Goal: Information Seeking & Learning: Find specific fact

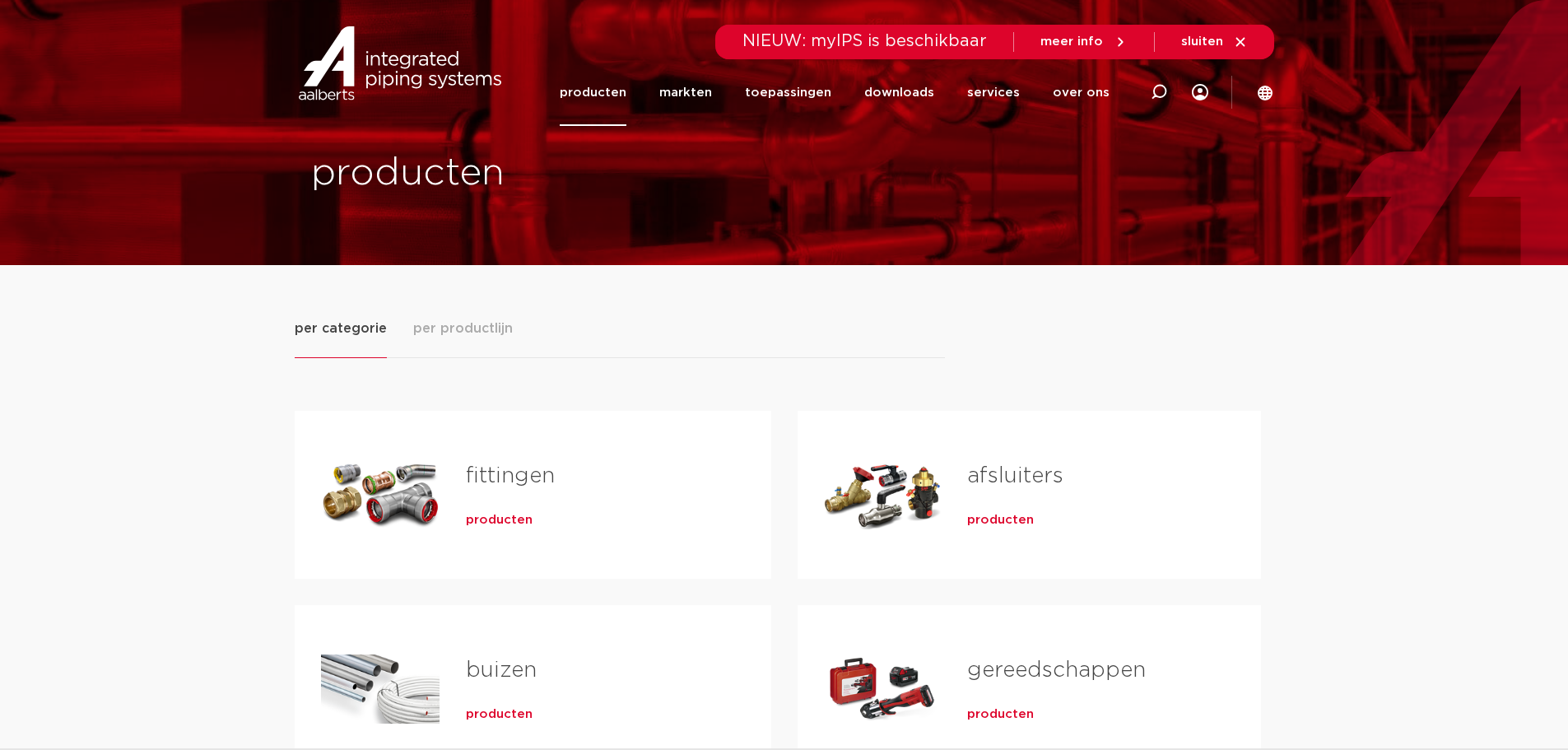
click at [503, 517] on span "producten" at bounding box center [499, 520] width 67 height 17
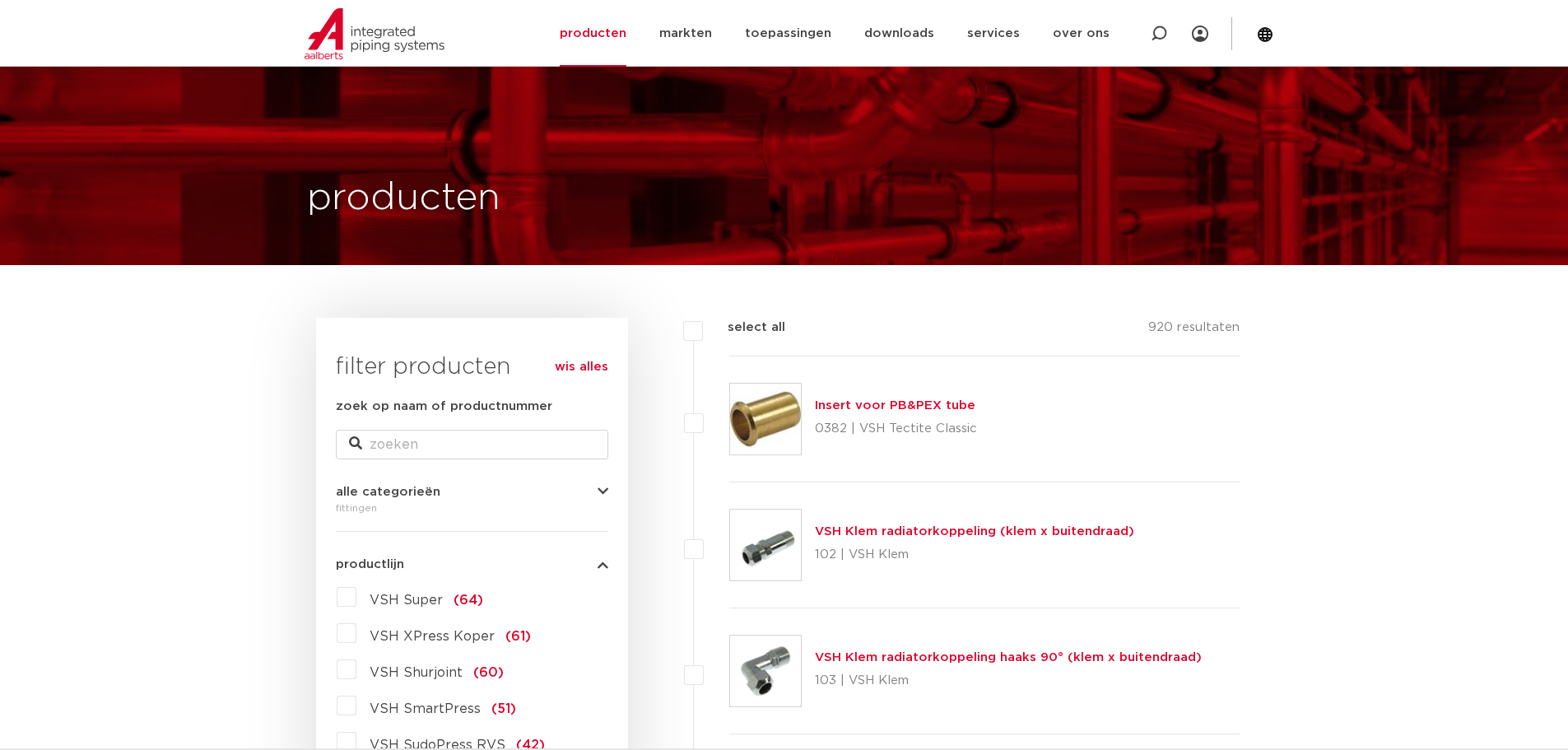
scroll to position [384, 0]
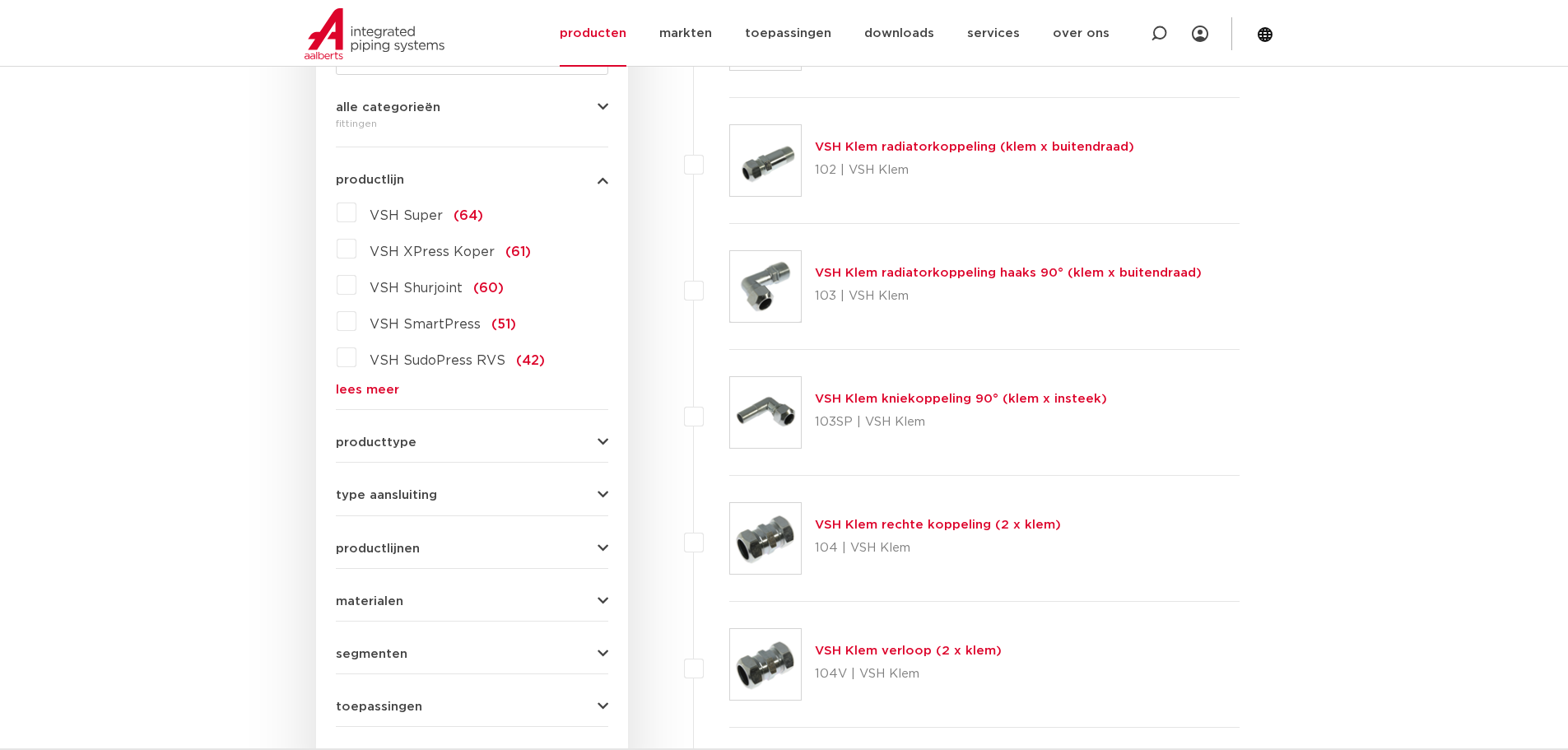
click at [359, 388] on link "lees meer" at bounding box center [472, 389] width 272 height 12
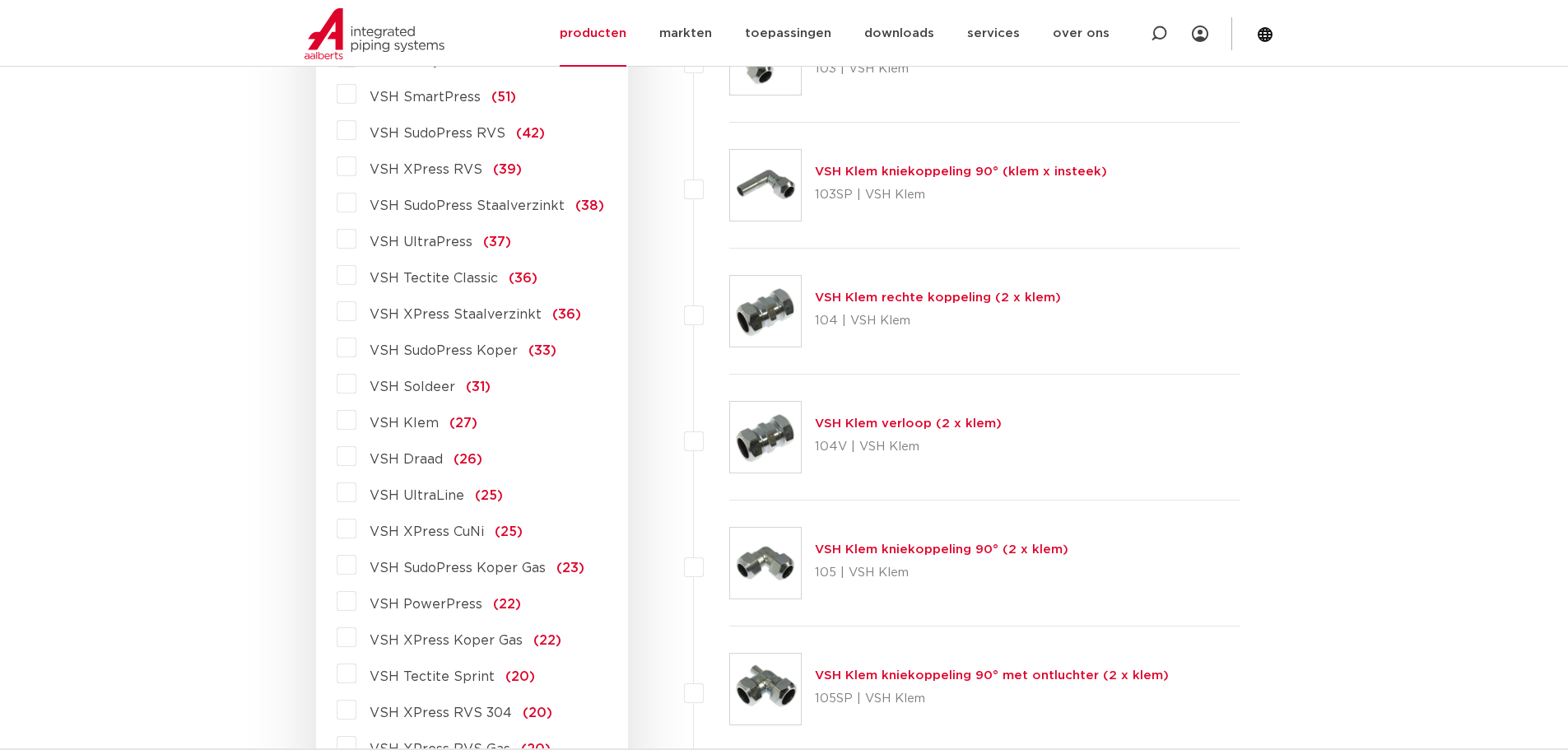
scroll to position [769, 0]
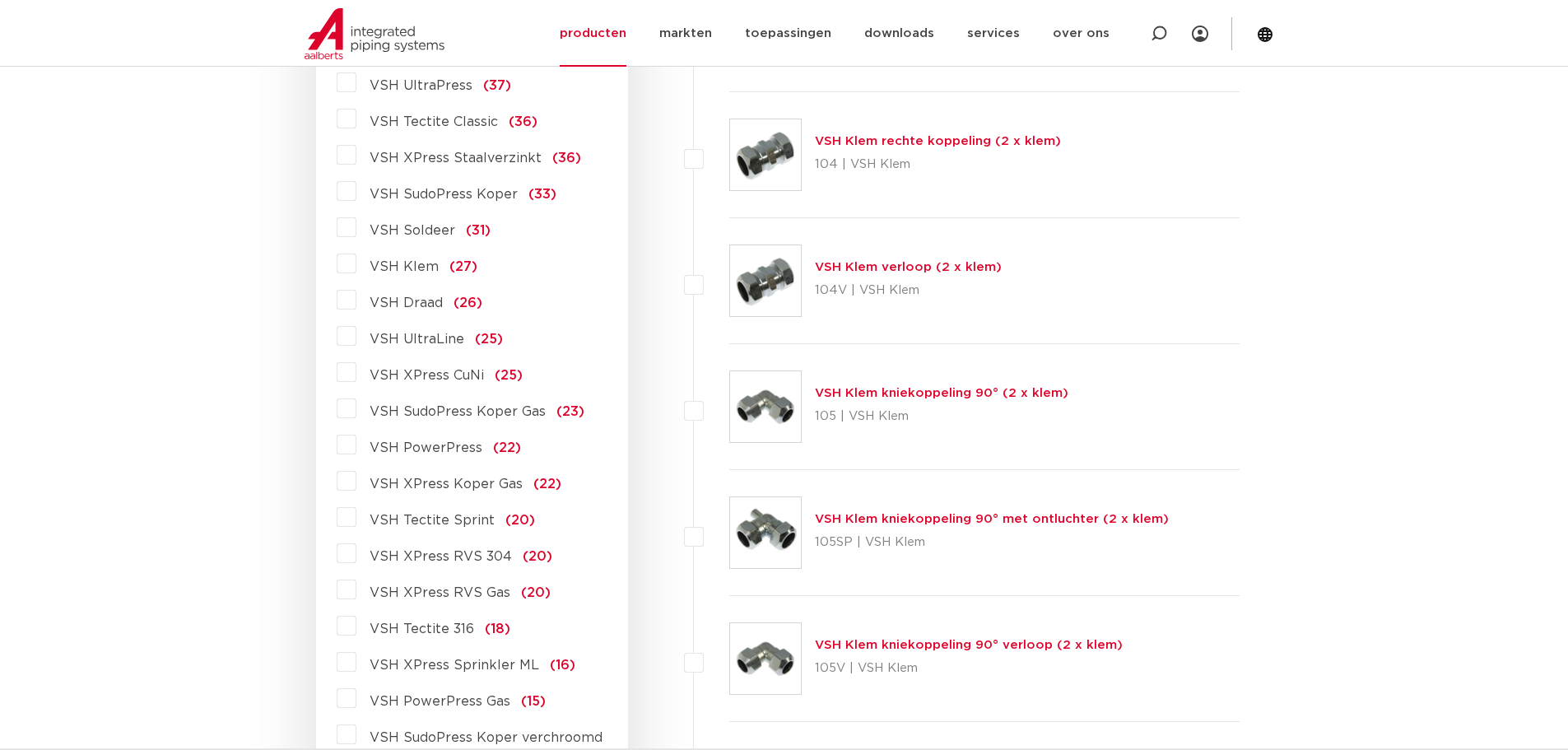
click at [356, 549] on label "VSH XPress RVS 304 (20)" at bounding box center [454, 553] width 196 height 26
click at [0, 0] on input "VSH XPress RVS 304 (20)" at bounding box center [0, 0] width 0 height 0
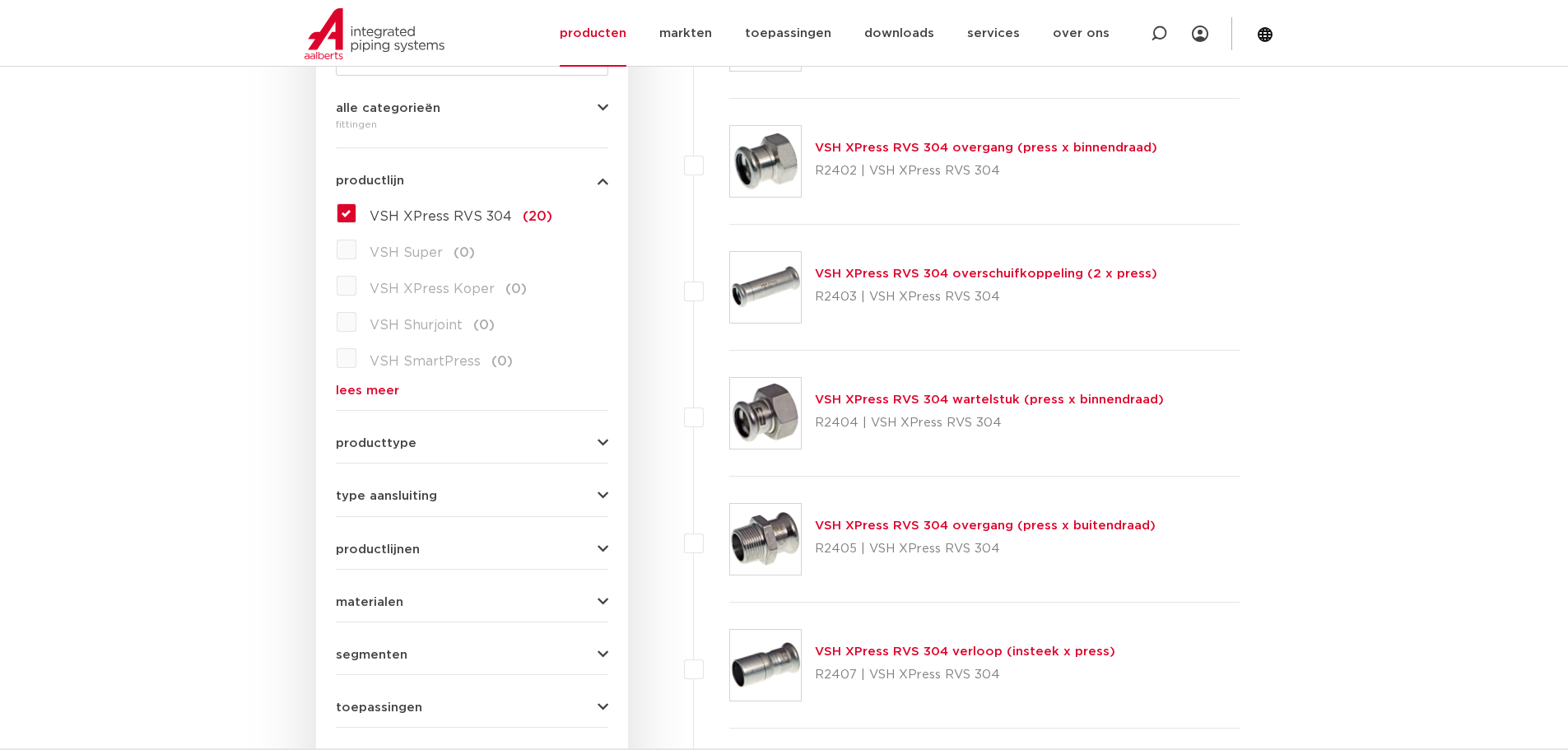
scroll to position [576, 0]
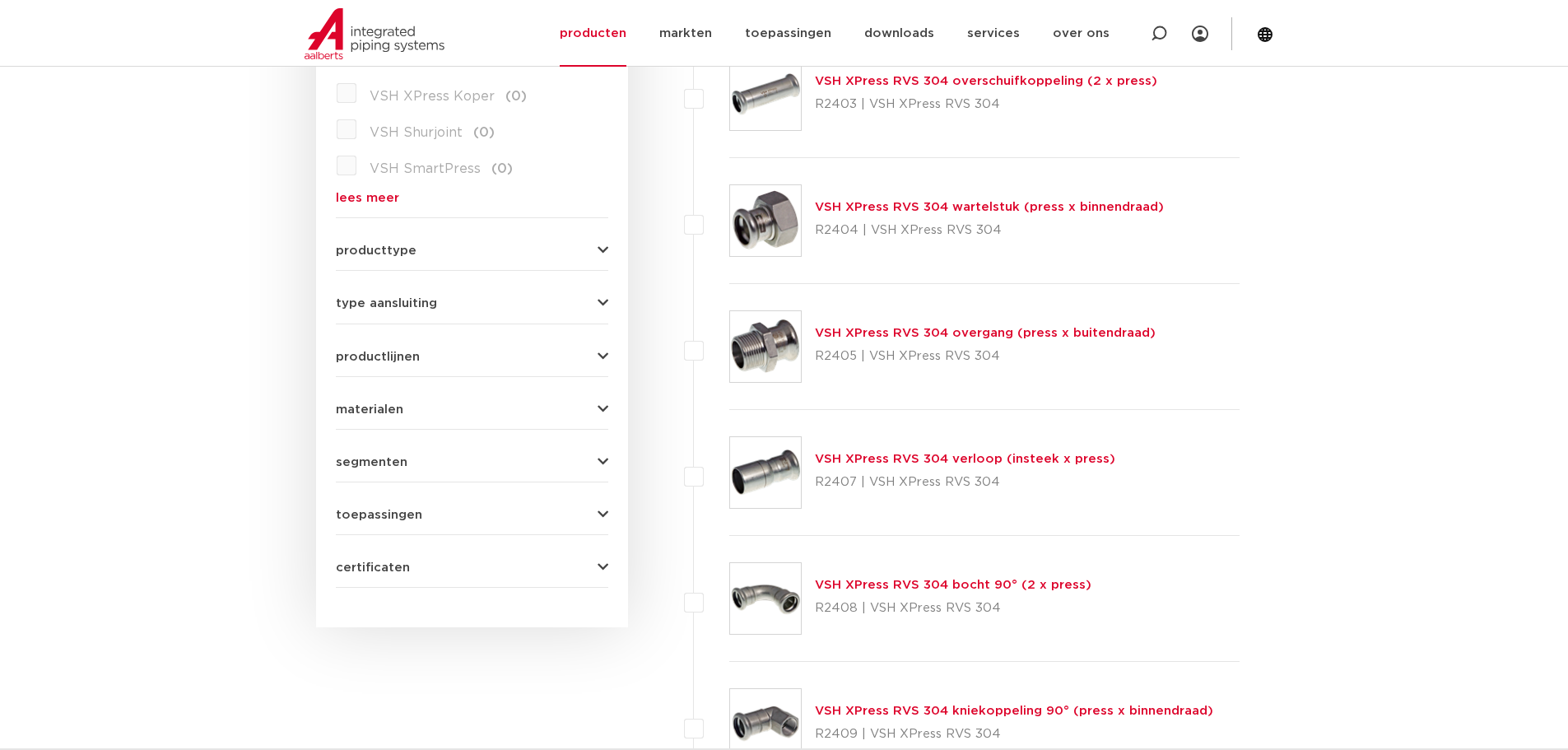
click at [949, 336] on link "VSH XPress RVS 304 overgang (press x buitendraad)" at bounding box center [985, 332] width 341 height 12
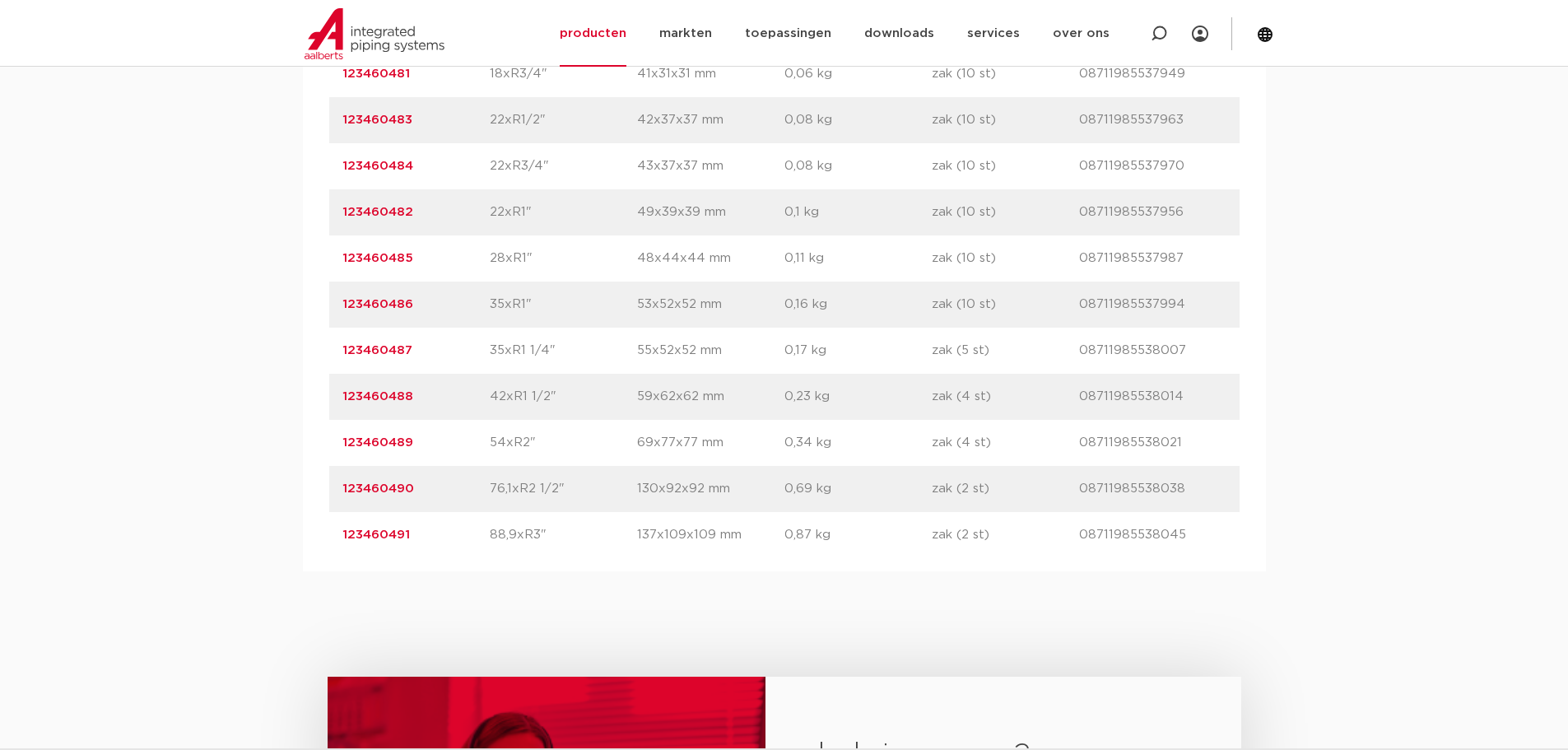
scroll to position [1344, 0]
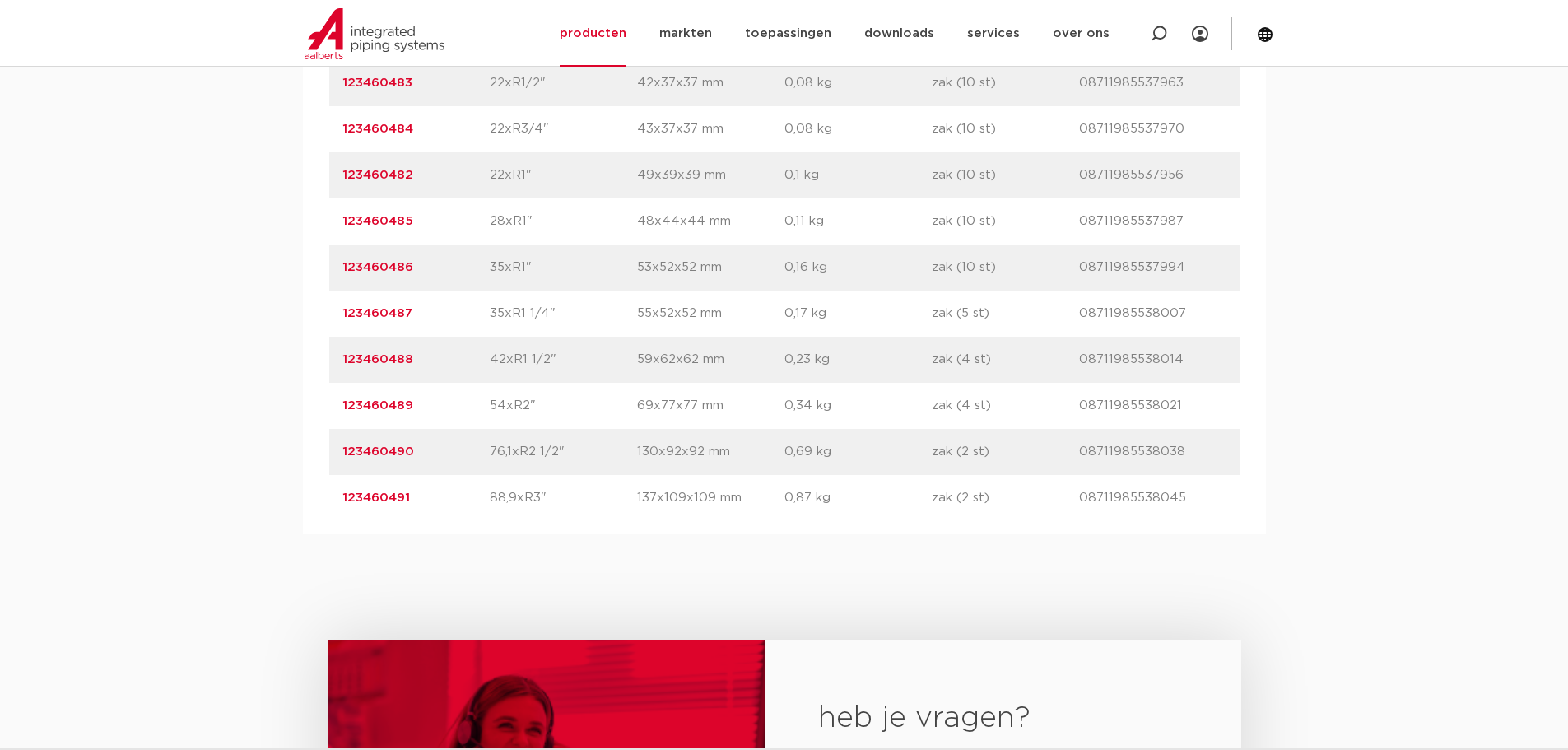
drag, startPoint x: 418, startPoint y: 398, endPoint x: 323, endPoint y: 399, distance: 95.0
click at [323, 399] on div "artikelnummer afmeting afmetingen gewicht verpakking gtin artikelnummer 1234604…" at bounding box center [784, 198] width 963 height 671
copy link "123460489"
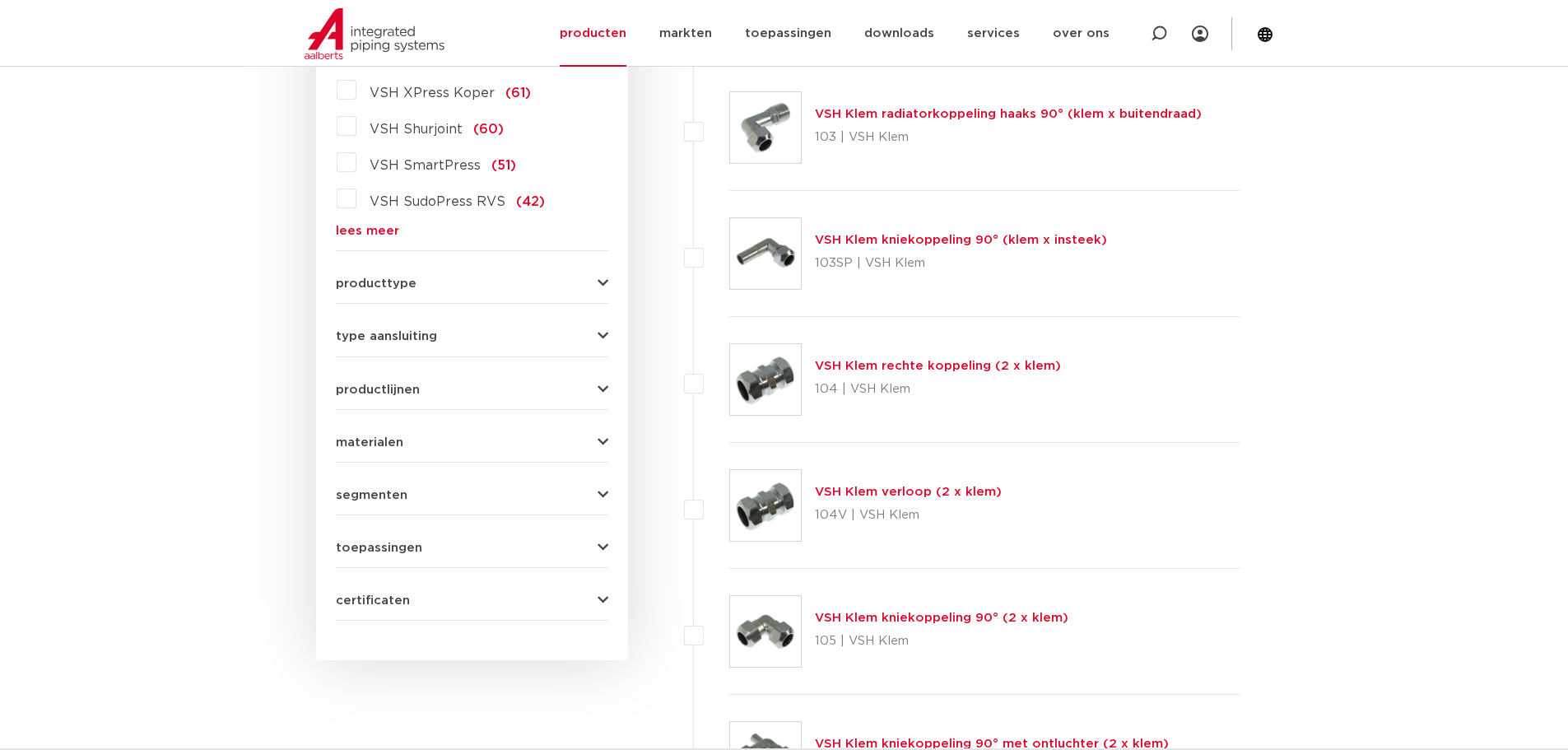
scroll to position [576, 0]
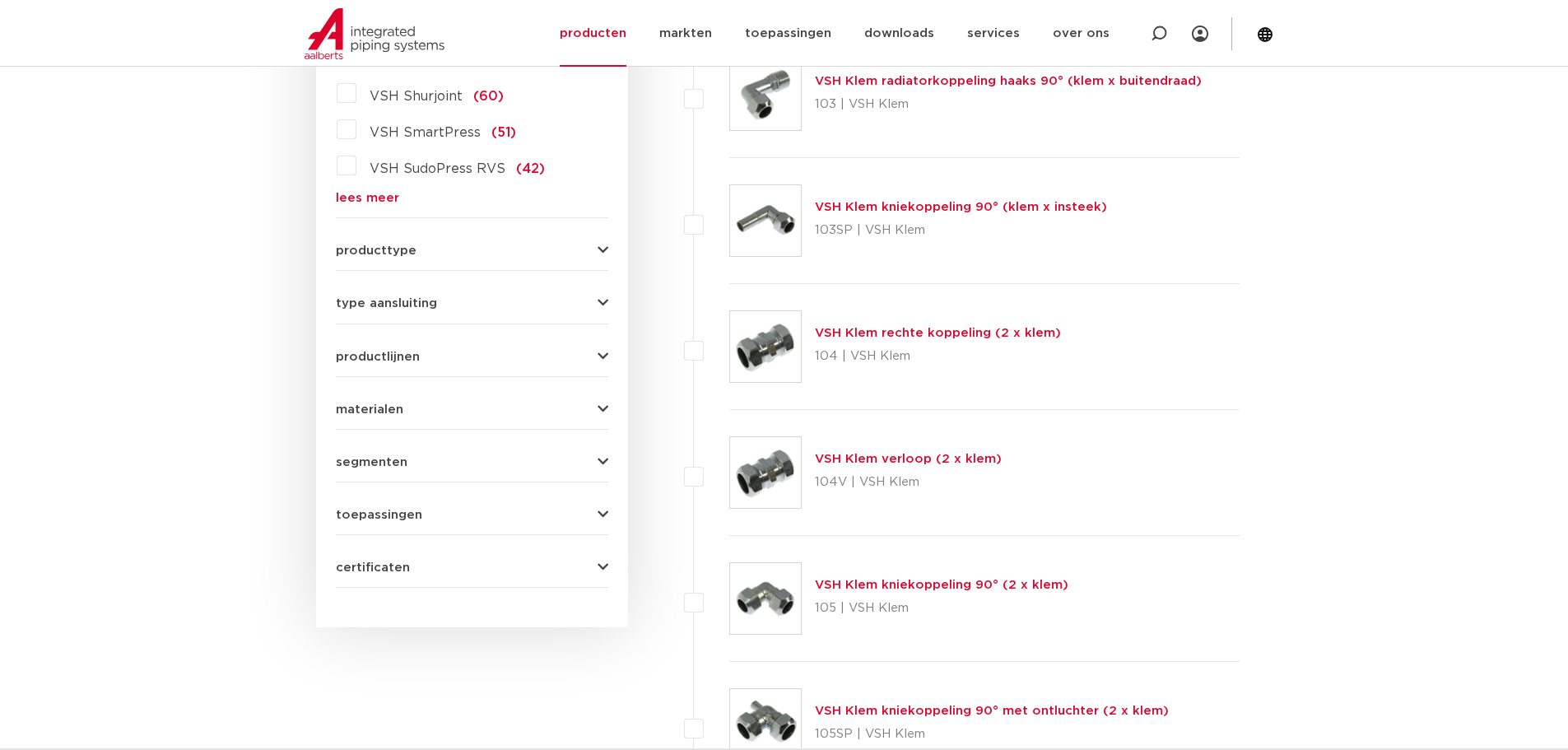
click at [371, 193] on link "lees meer" at bounding box center [472, 197] width 272 height 12
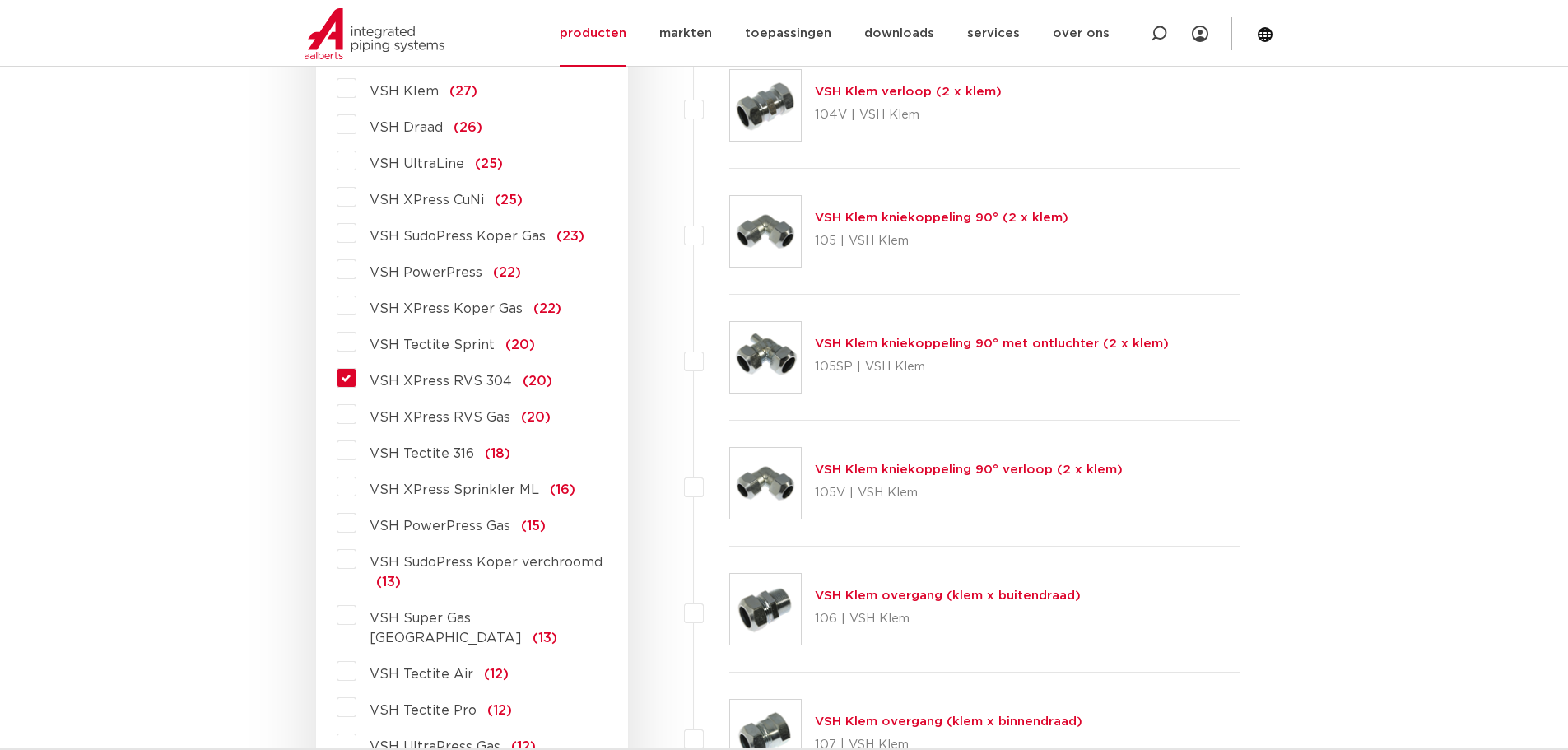
scroll to position [961, 0]
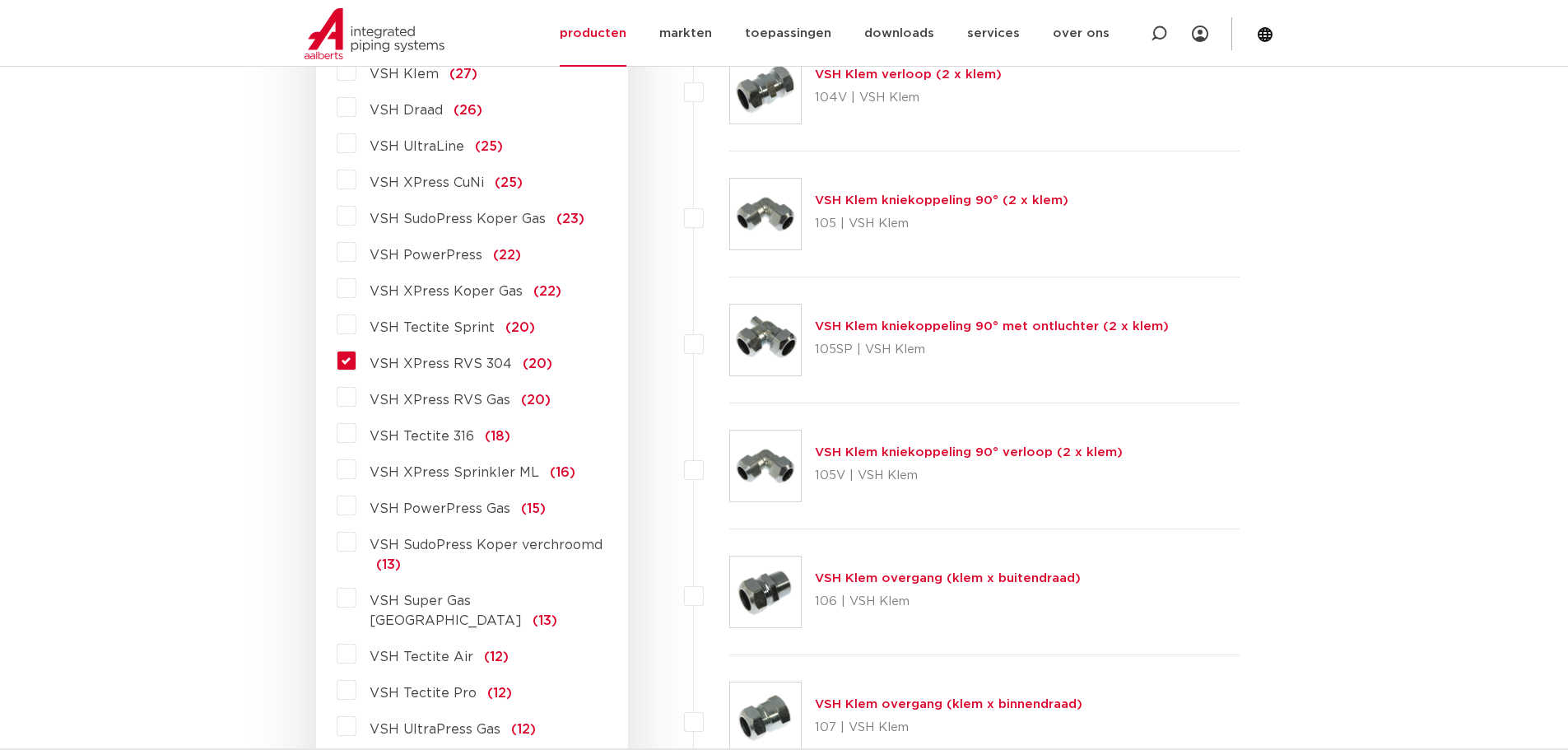
click at [356, 359] on label "VSH XPress RVS 304 (20)" at bounding box center [454, 360] width 196 height 26
click at [0, 0] on input "VSH XPress RVS 304 (20)" at bounding box center [0, 0] width 0 height 0
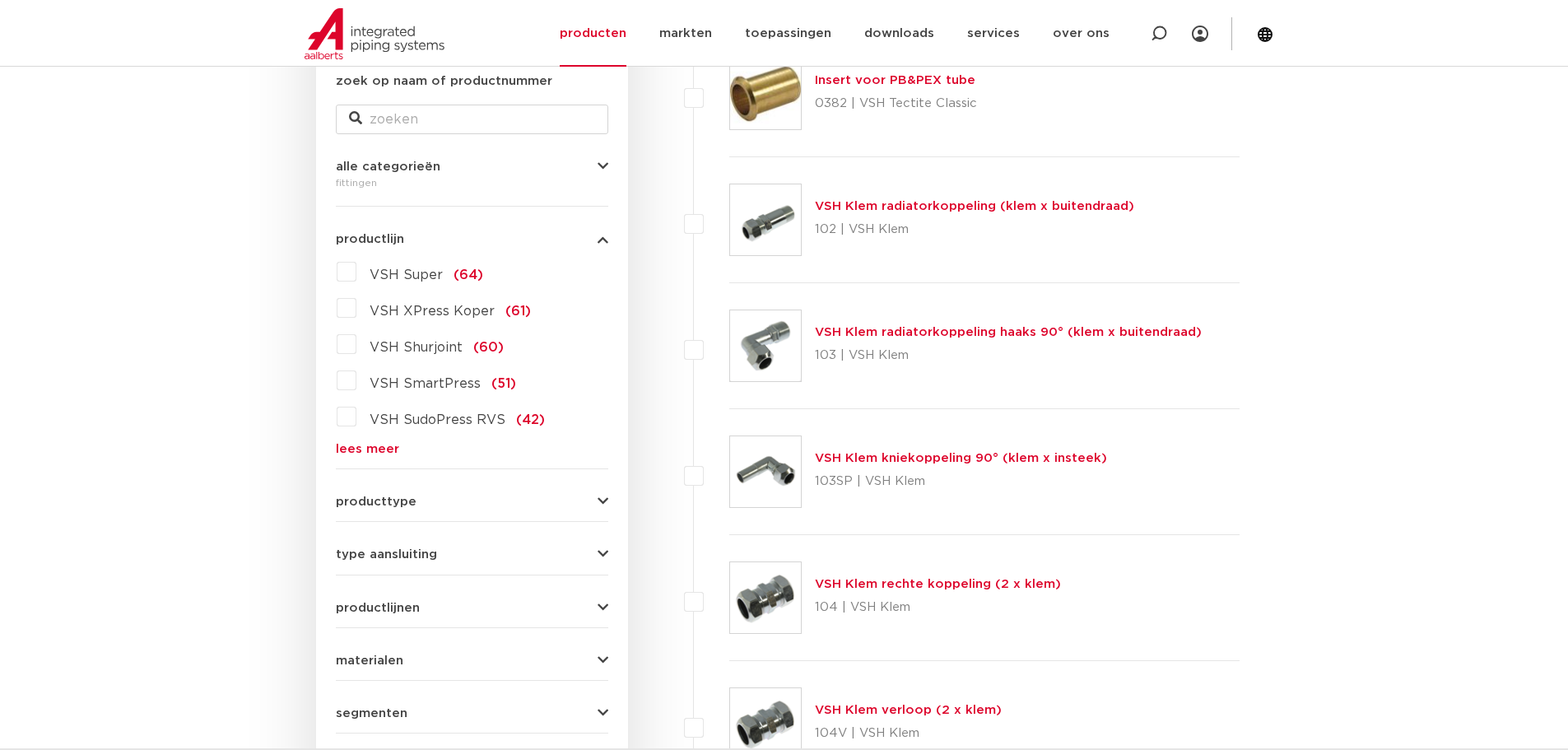
scroll to position [384, 0]
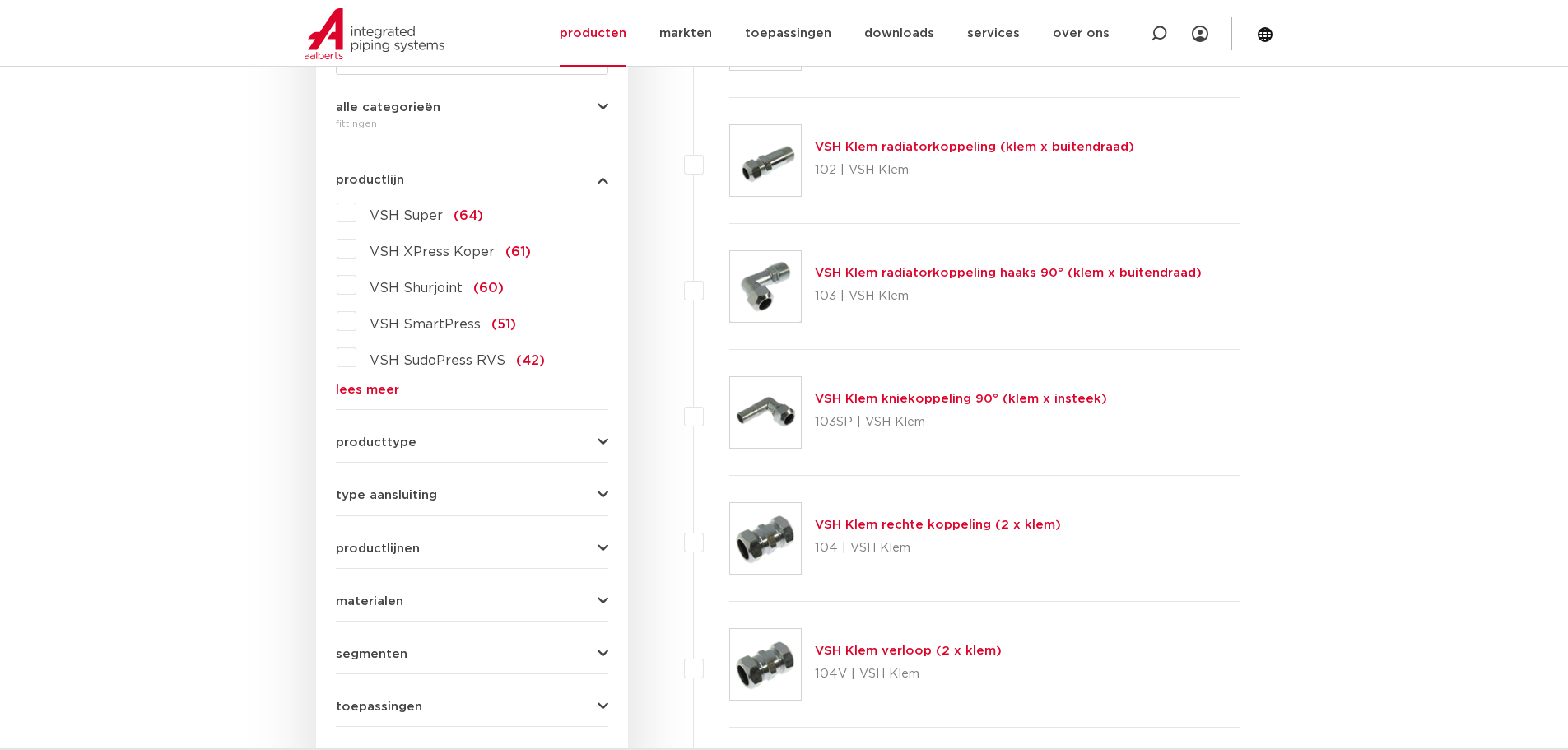
click at [360, 386] on link "lees meer" at bounding box center [472, 389] width 272 height 12
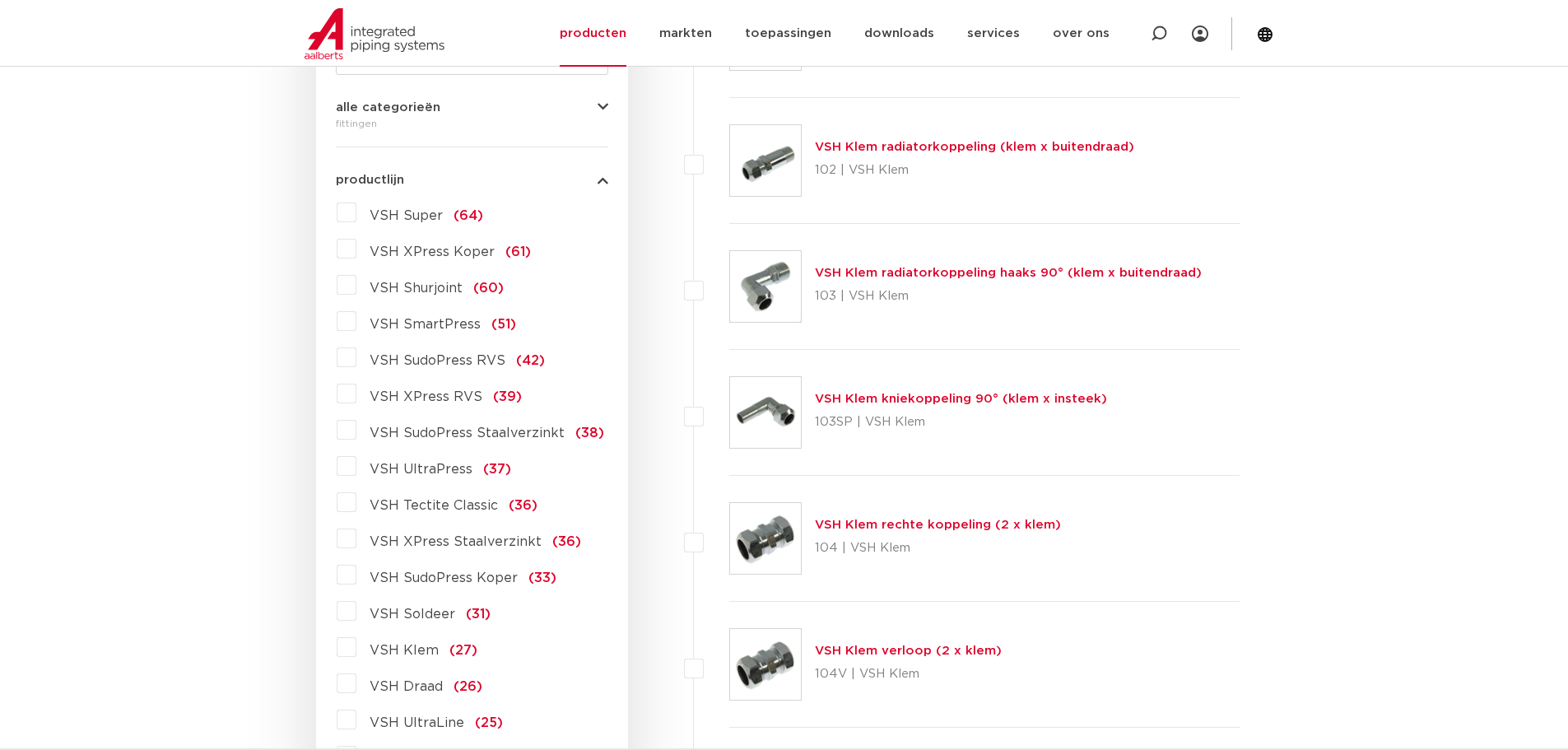
click at [356, 391] on label "VSH XPress RVS (39)" at bounding box center [439, 394] width 166 height 26
click at [0, 0] on input "VSH XPress RVS (39)" at bounding box center [0, 0] width 0 height 0
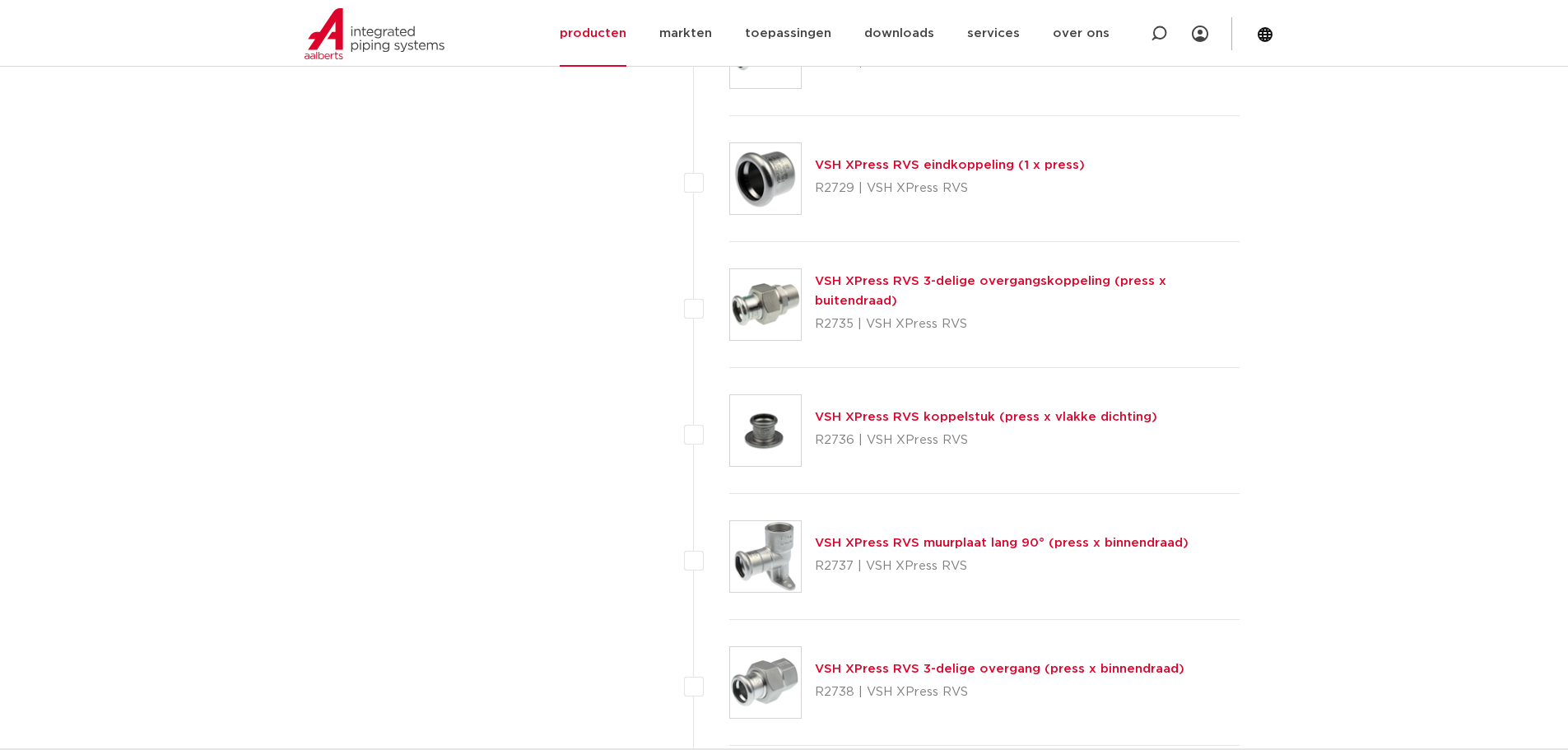
scroll to position [3266, 0]
click at [920, 287] on link "VSH XPress RVS 3-delige overgangskoppeling (press x buitendraad)" at bounding box center [990, 288] width 352 height 32
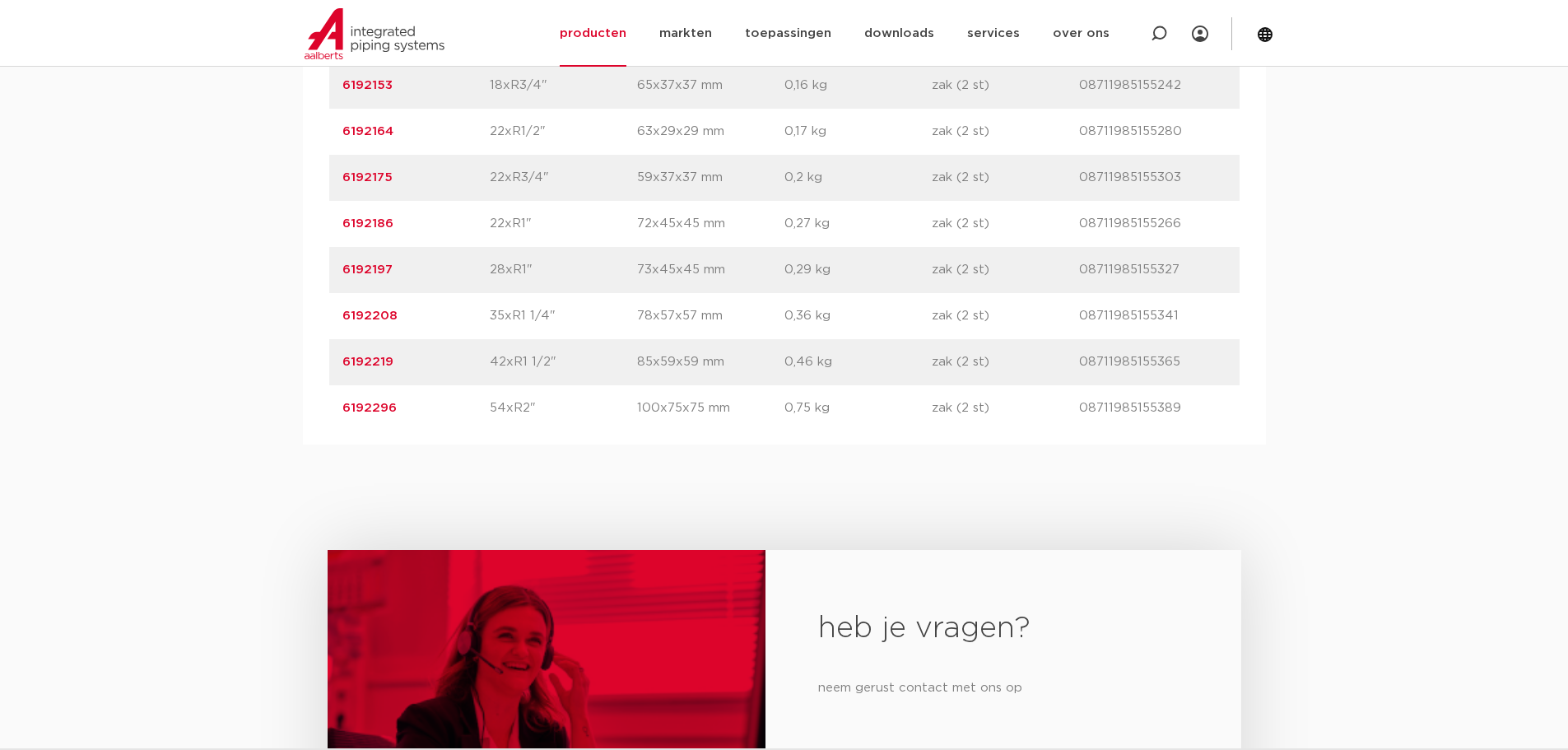
scroll to position [1344, 0]
drag, startPoint x: 397, startPoint y: 406, endPoint x: 343, endPoint y: 407, distance: 54.0
click at [343, 407] on p "6192296" at bounding box center [416, 406] width 147 height 19
copy link "6192296"
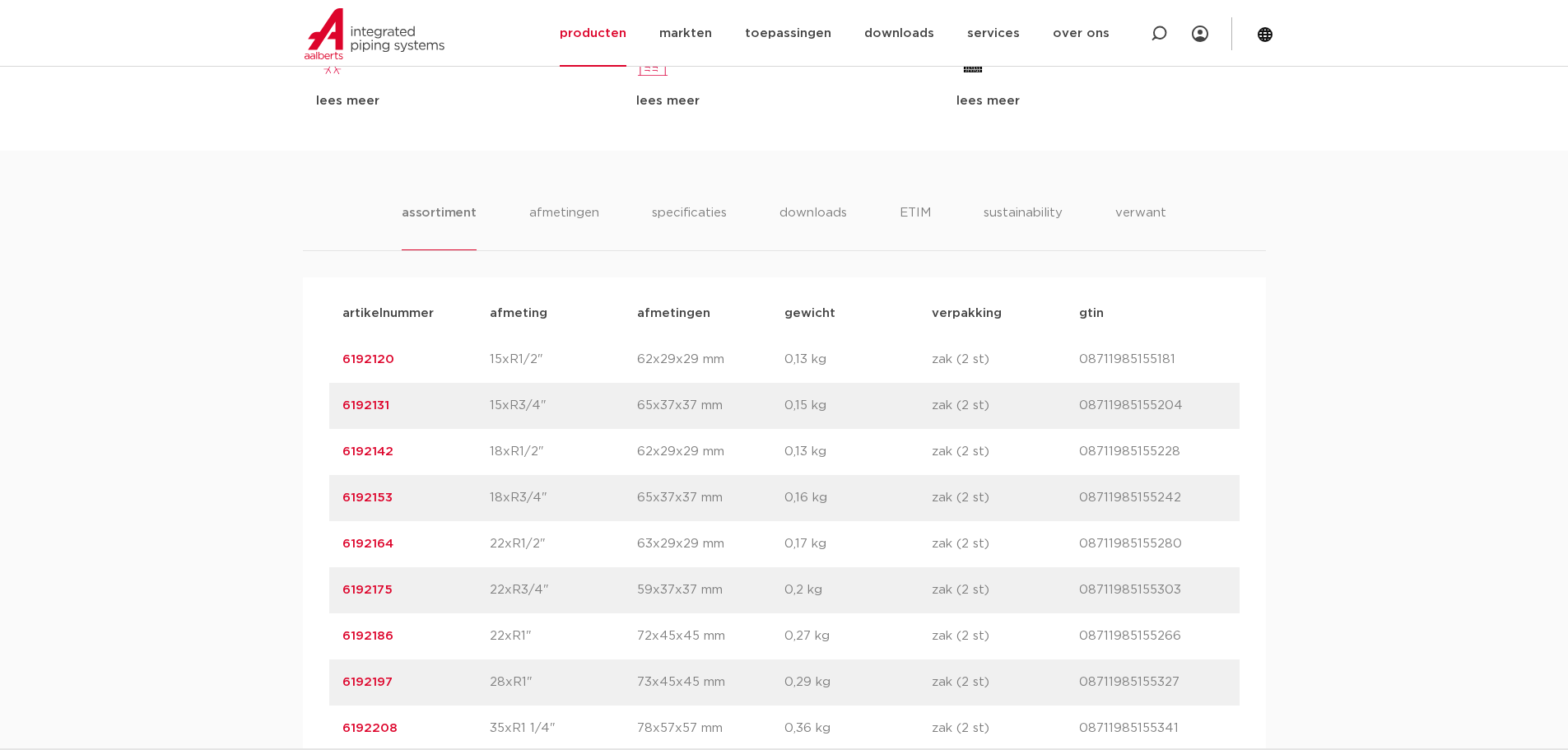
scroll to position [192, 0]
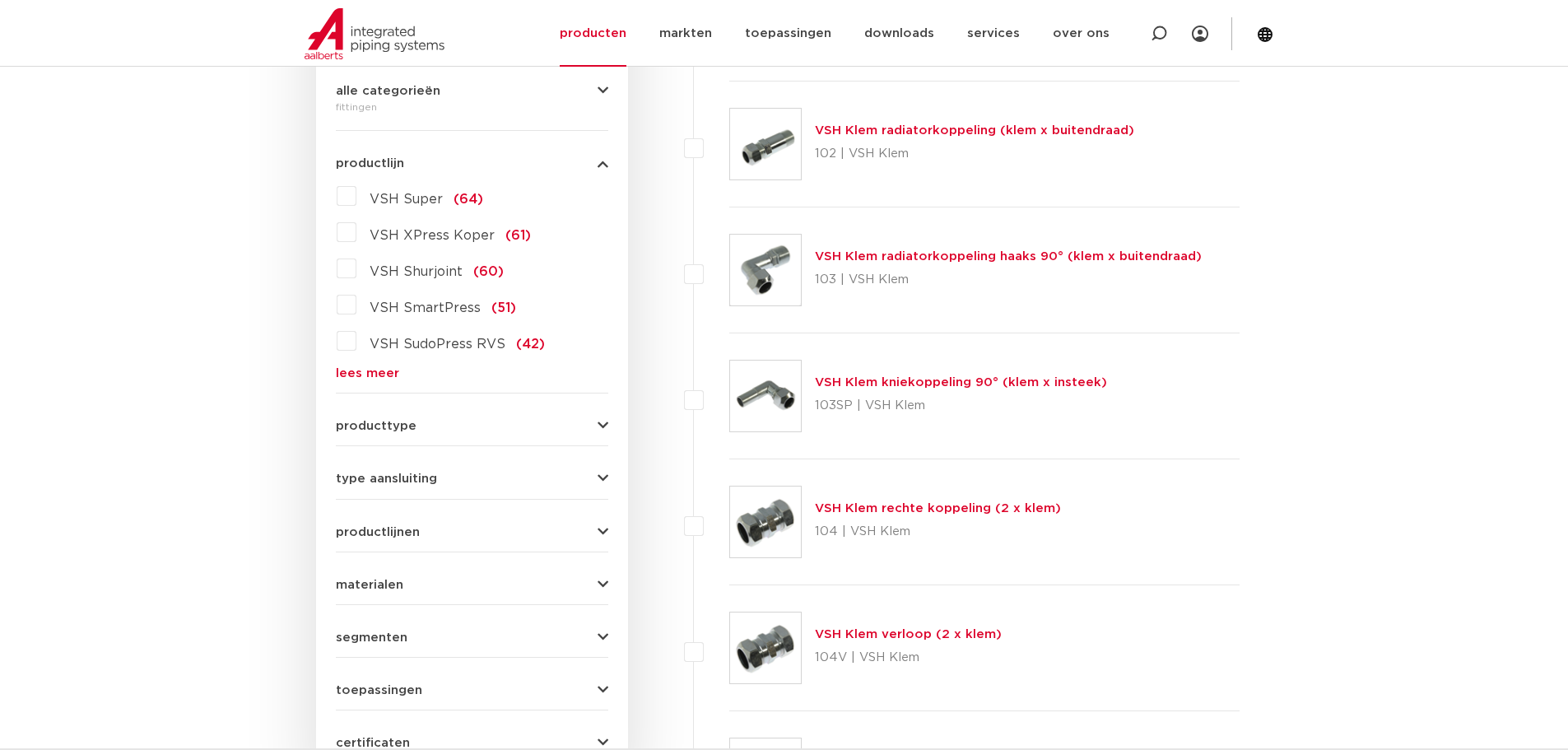
scroll to position [384, 0]
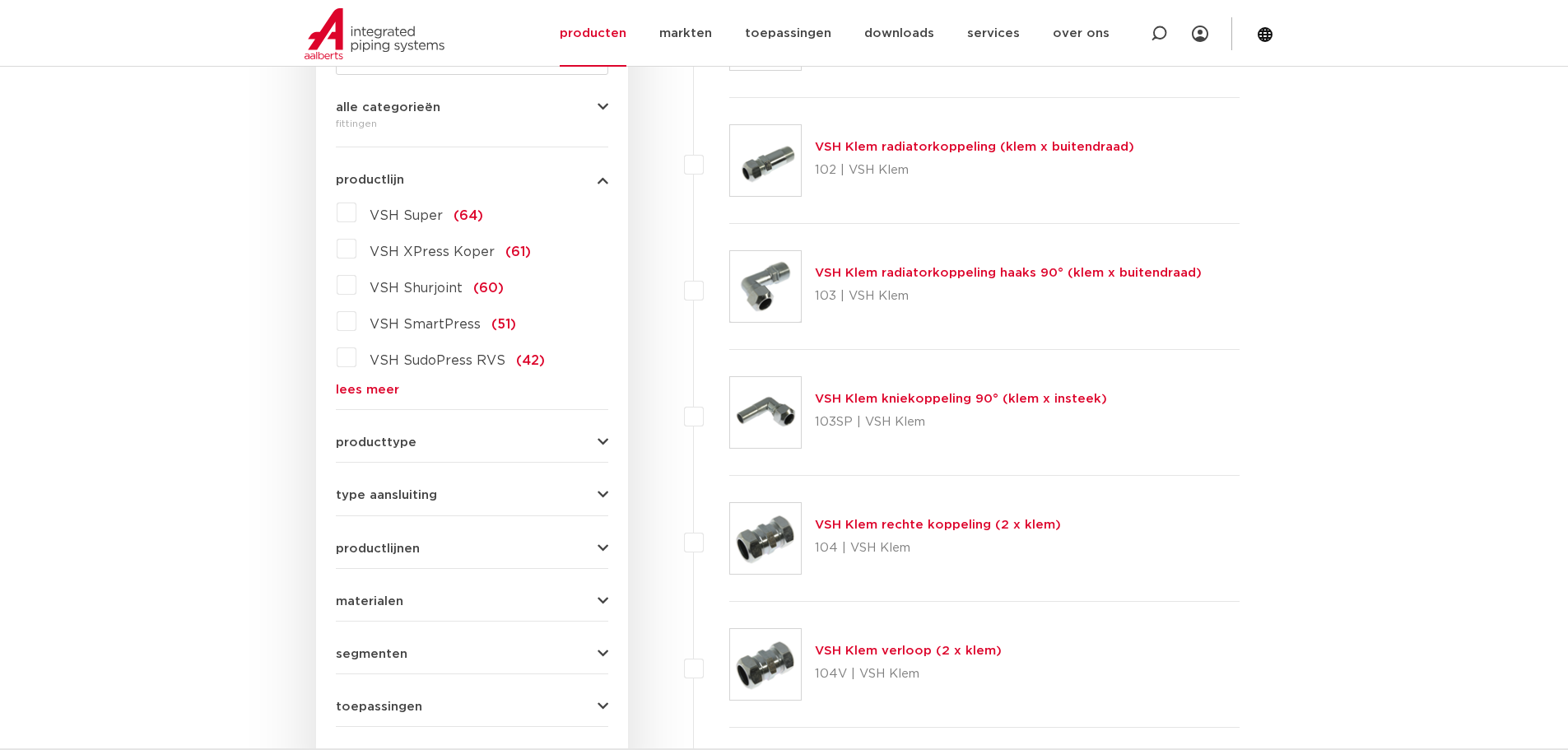
click at [366, 387] on link "lees meer" at bounding box center [472, 389] width 272 height 12
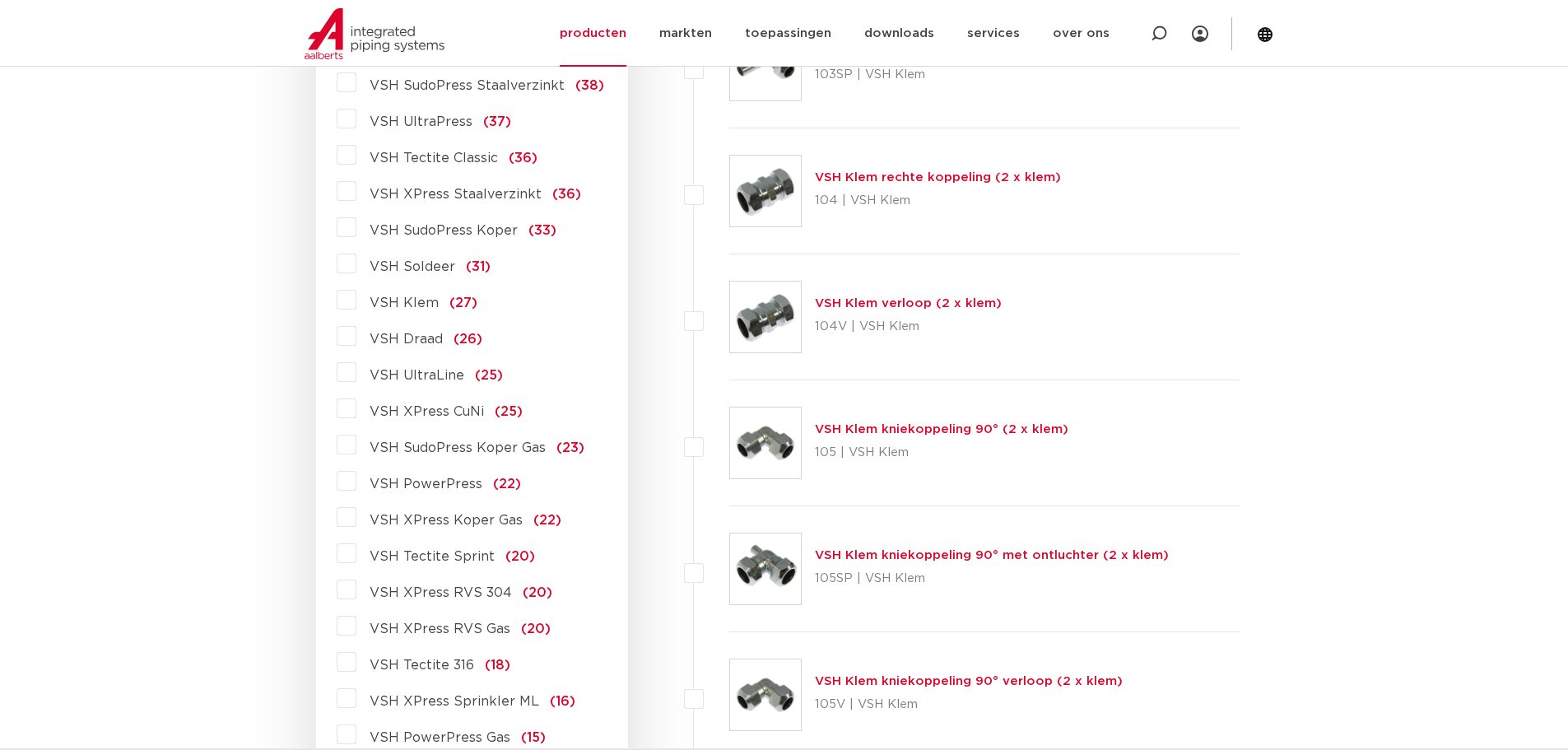
scroll to position [769, 0]
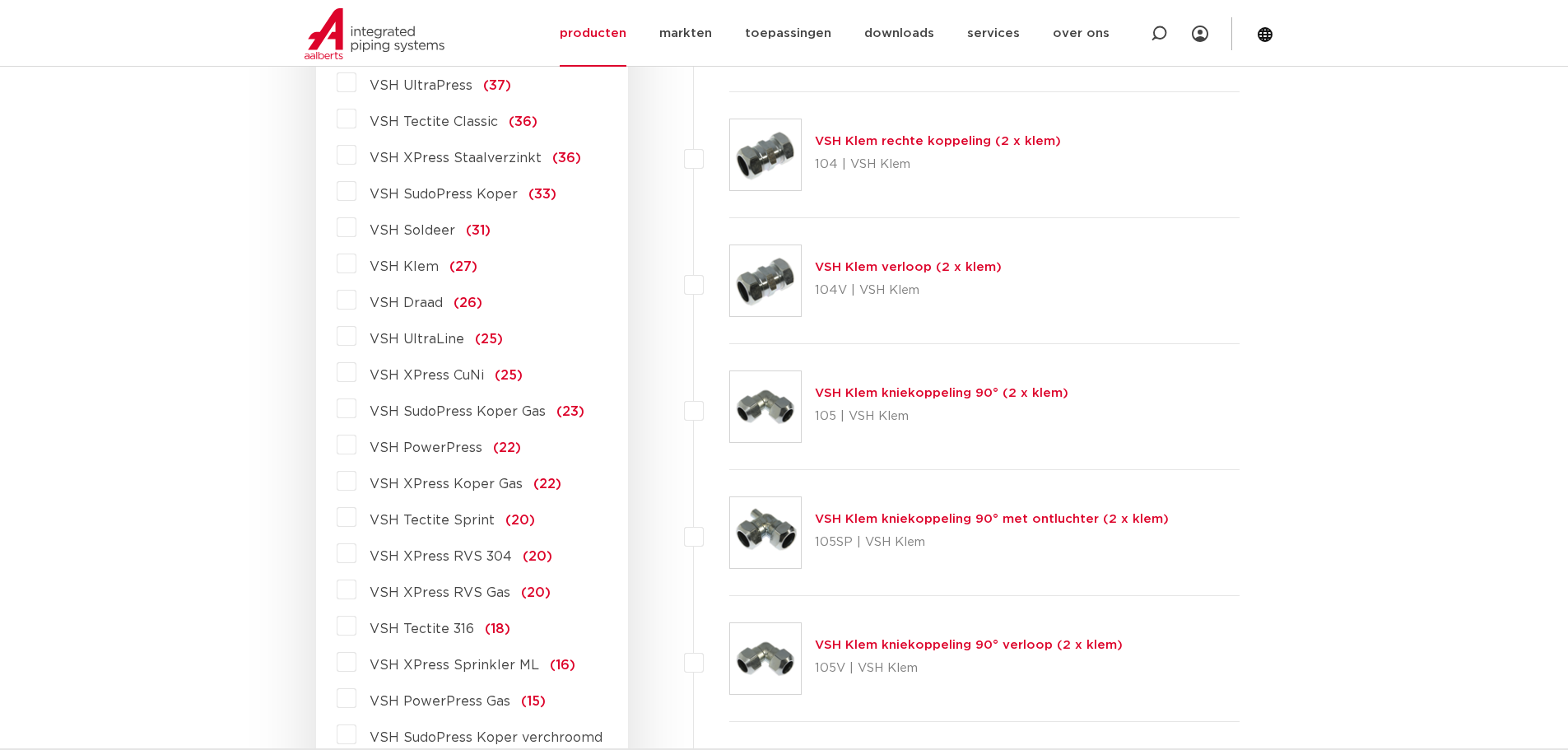
click at [356, 551] on label "VSH XPress RVS 304 (20)" at bounding box center [454, 553] width 196 height 26
click at [0, 0] on input "VSH XPress RVS 304 (20)" at bounding box center [0, 0] width 0 height 0
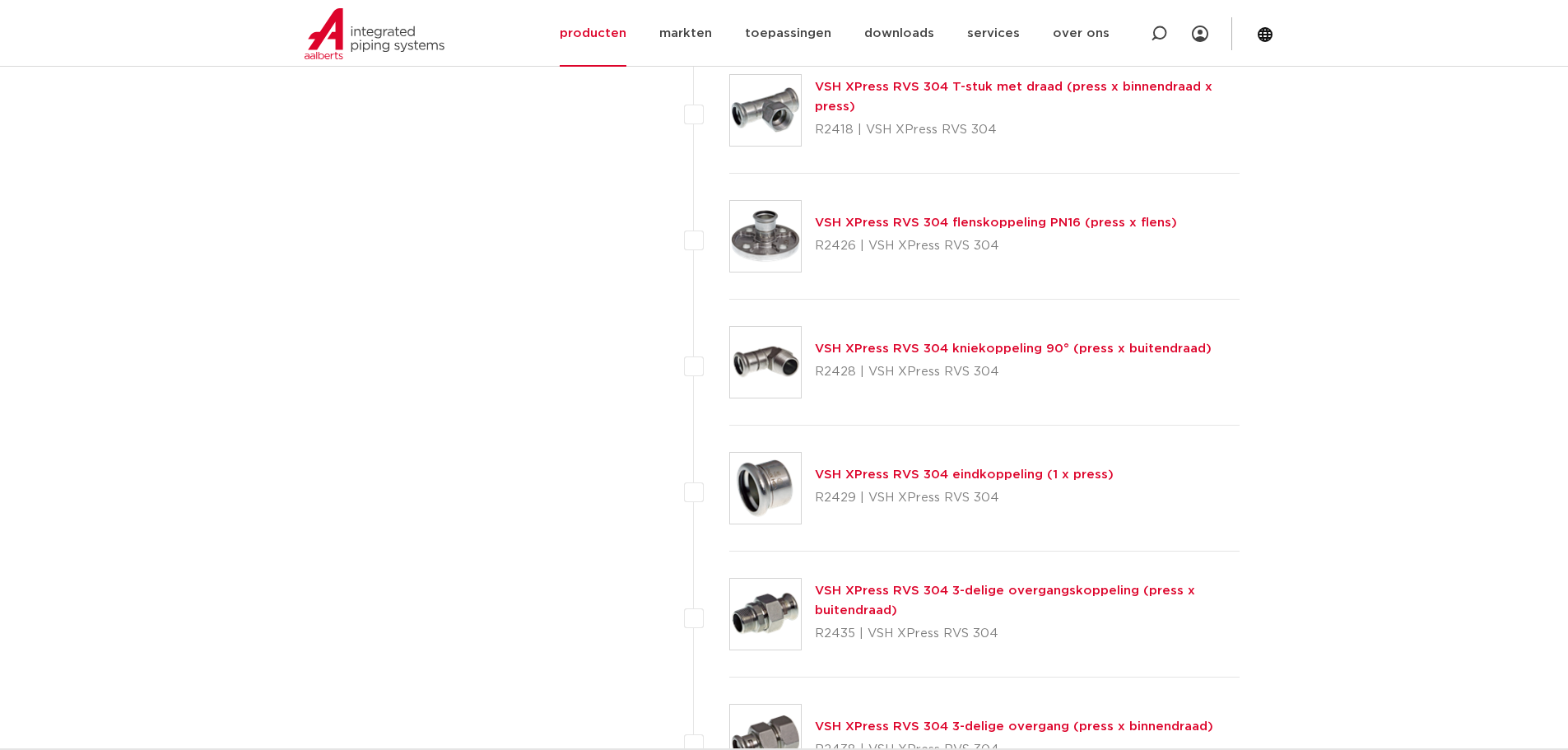
scroll to position [1920, 0]
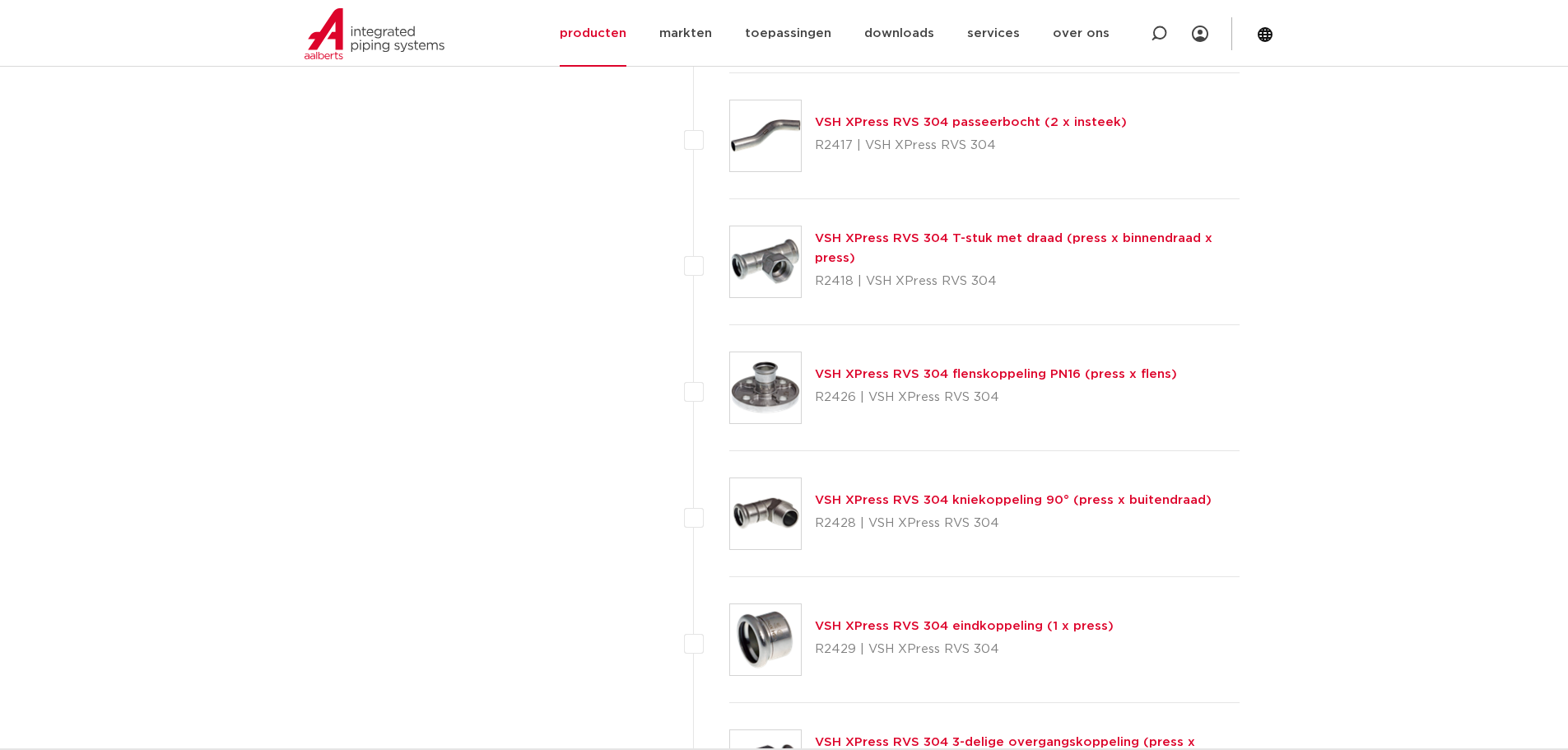
click at [985, 372] on link "VSH XPress RVS 304 flenskoppeling PN16 (press x flens)" at bounding box center [995, 373] width 362 height 12
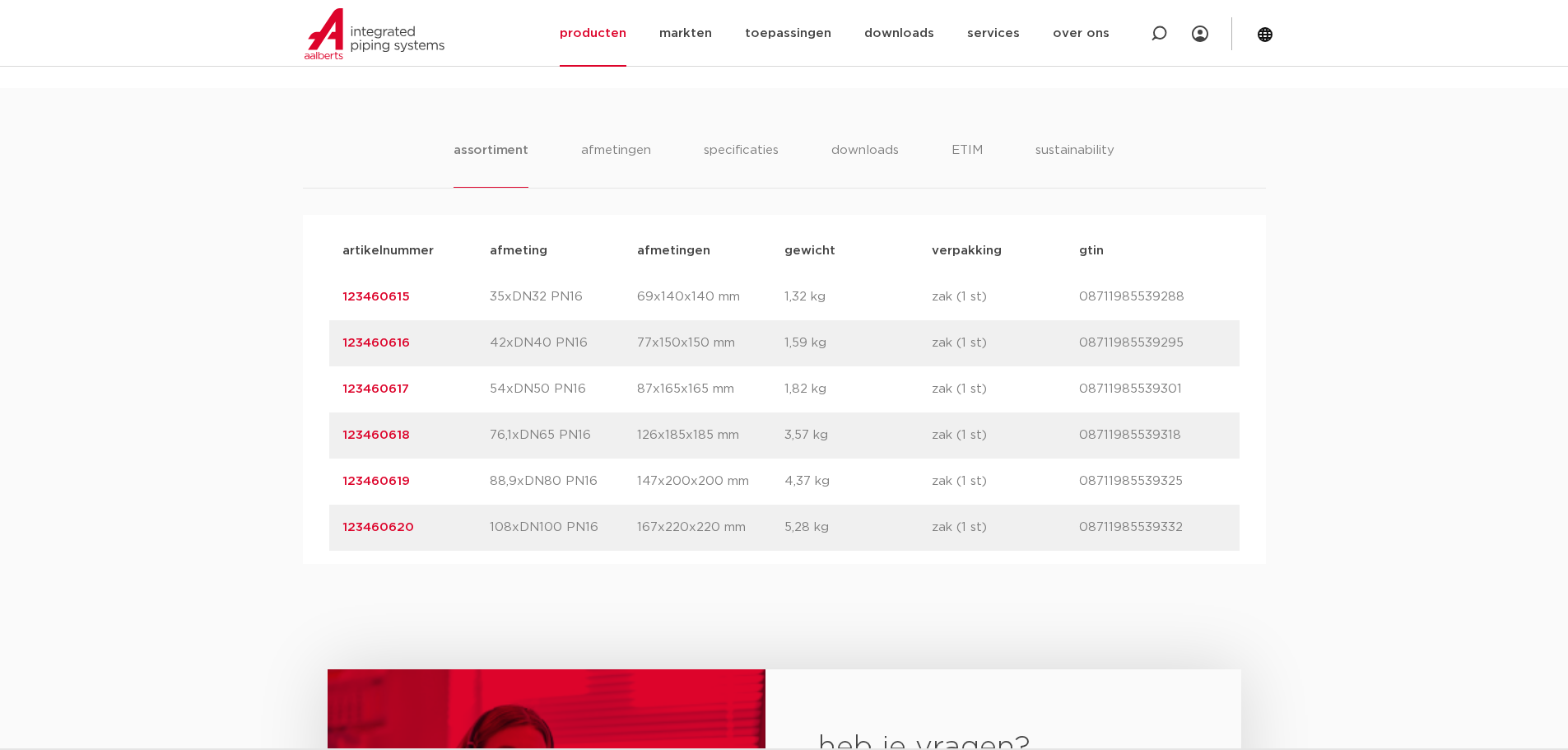
scroll to position [961, 0]
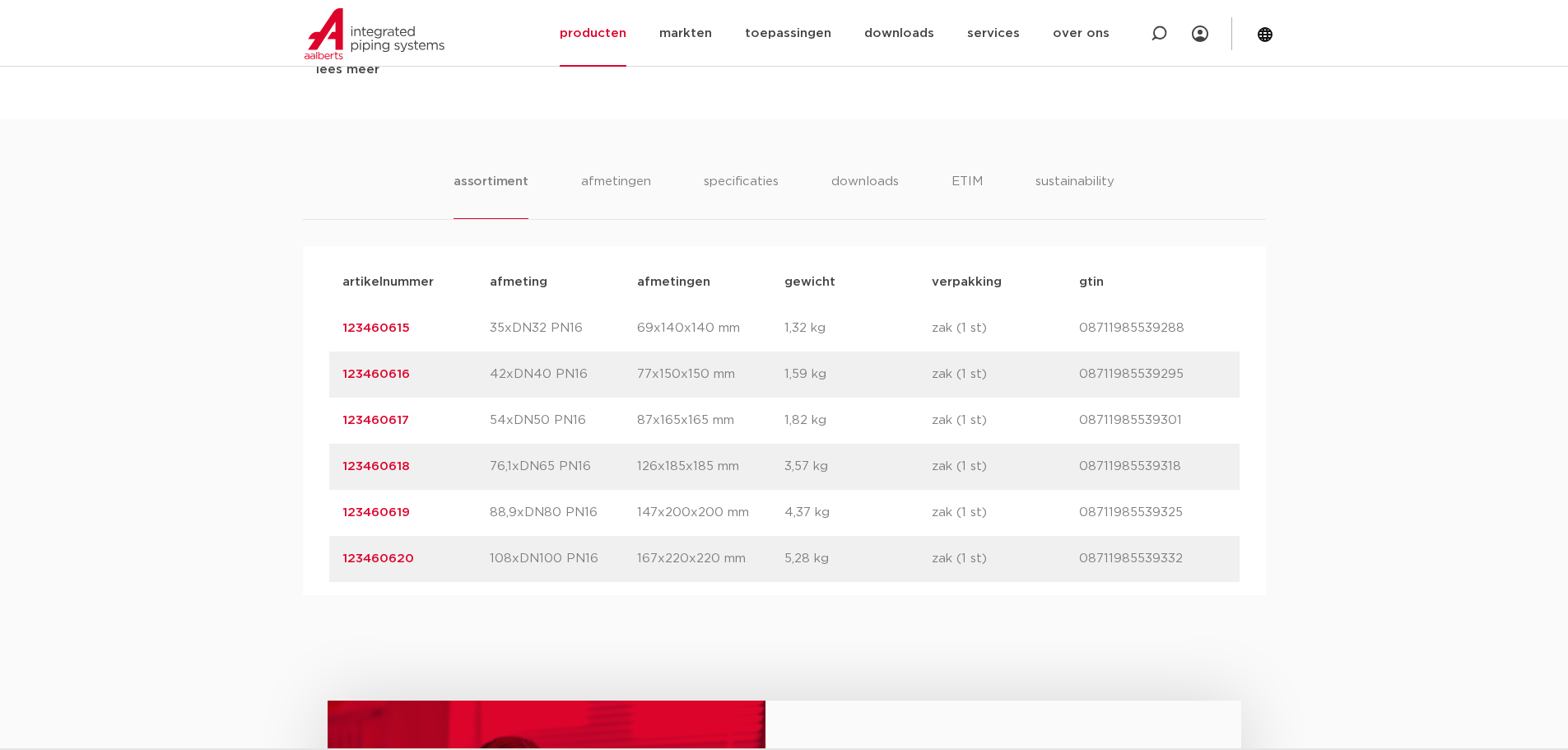
click at [493, 377] on p "42xDN40 PN16" at bounding box center [563, 374] width 147 height 19
drag, startPoint x: 409, startPoint y: 377, endPoint x: 317, endPoint y: 377, distance: 92.0
click at [317, 377] on div "artikelnummer afmeting afmetingen gewicht verpakking gtin artikelnummer 1234606…" at bounding box center [784, 420] width 963 height 349
copy link "123460616"
